Goal: Task Accomplishment & Management: Manage account settings

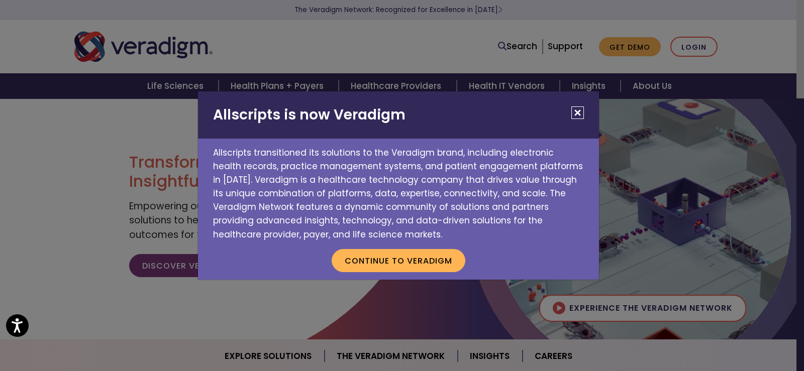
click at [583, 111] on div "Allscripts is now Veradigm Allscripts transitioned its solutions to the Veradig…" at bounding box center [398, 185] width 401 height 188
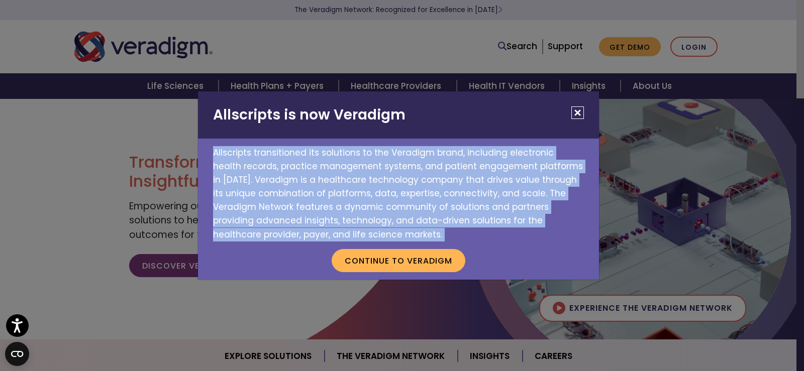
click at [578, 114] on button "Close" at bounding box center [577, 113] width 13 height 13
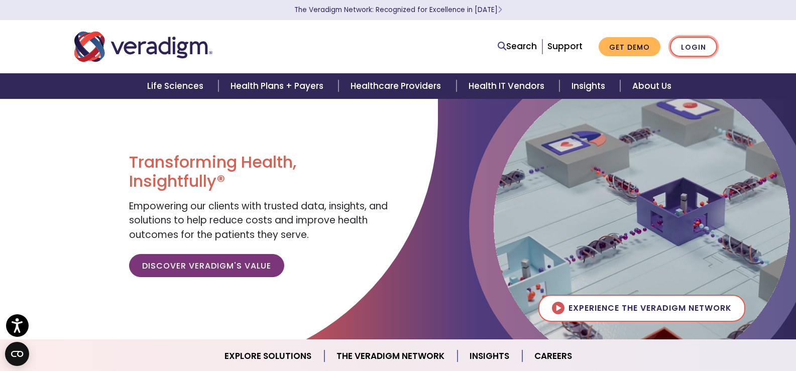
click at [688, 44] on link "Login" at bounding box center [693, 47] width 47 height 21
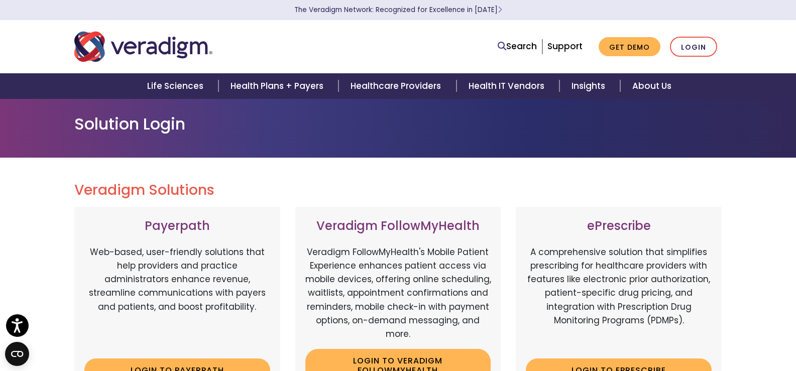
scroll to position [302, 0]
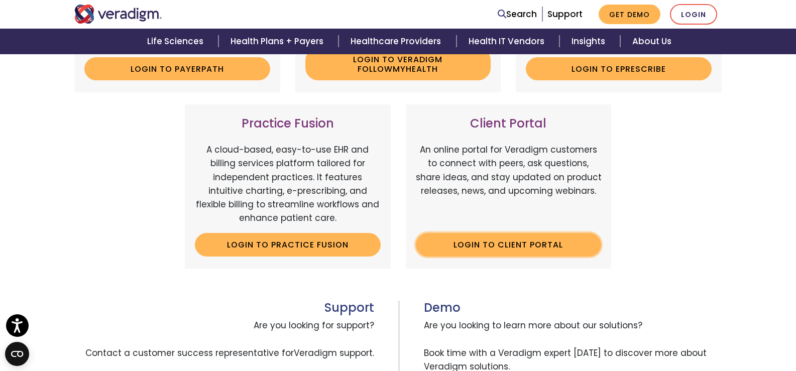
click at [480, 249] on link "Login to Client Portal" at bounding box center [509, 244] width 186 height 23
